Goal: Task Accomplishment & Management: Use online tool/utility

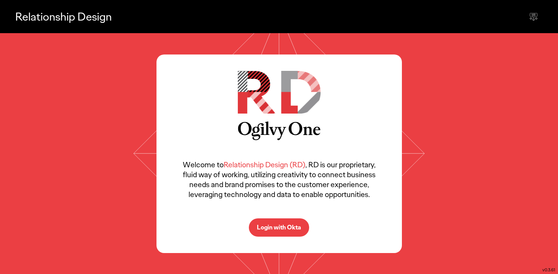
click at [281, 229] on p "Login with Okta" at bounding box center [279, 228] width 44 height 6
click at [286, 227] on p "Login with Okta" at bounding box center [279, 228] width 44 height 6
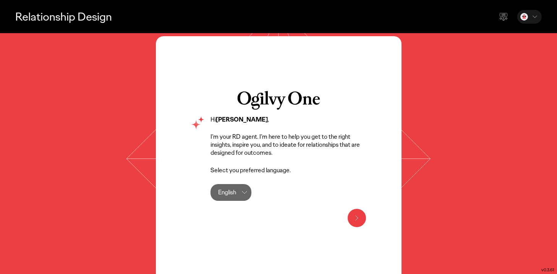
click at [355, 220] on icon at bounding box center [356, 218] width 9 height 9
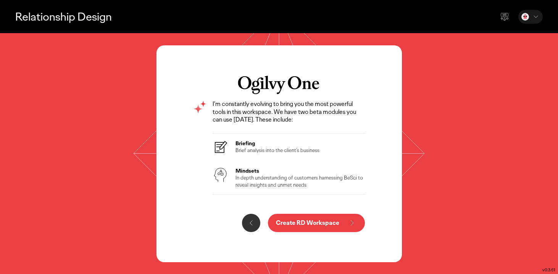
click at [336, 226] on p "Create RD Workspace" at bounding box center [307, 223] width 63 height 6
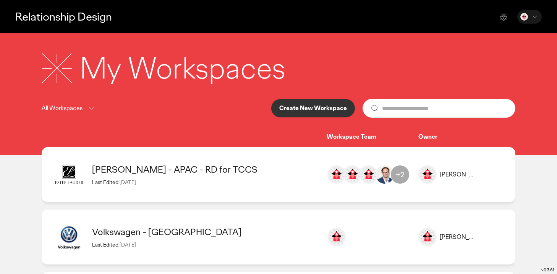
click at [92, 107] on icon at bounding box center [91, 109] width 9 height 10
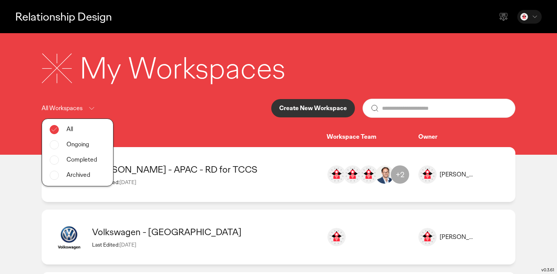
click at [185, 120] on div "My Workspaces All Workspaces All Ongoing Completed Archived Create New Workspac…" at bounding box center [278, 94] width 489 height 93
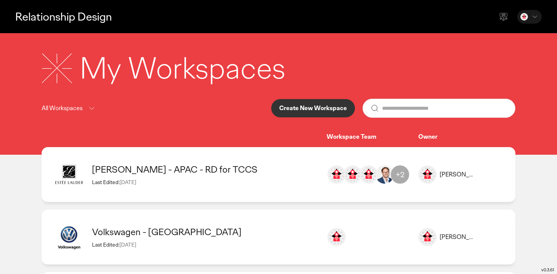
click at [163, 235] on div "Volkswagen - [GEOGRAPHIC_DATA]" at bounding box center [205, 232] width 227 height 12
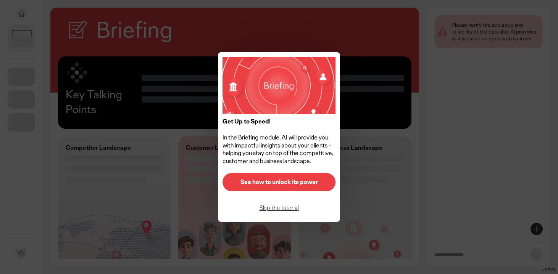
click at [274, 210] on p "Skip the tutorial" at bounding box center [279, 208] width 97 height 6
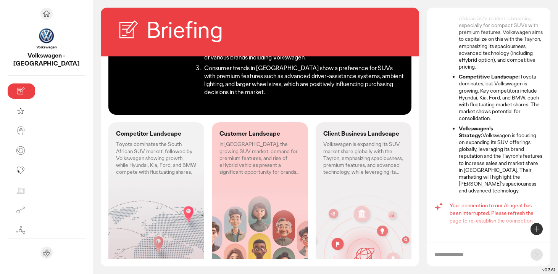
scroll to position [69, 0]
